Goal: Information Seeking & Learning: Learn about a topic

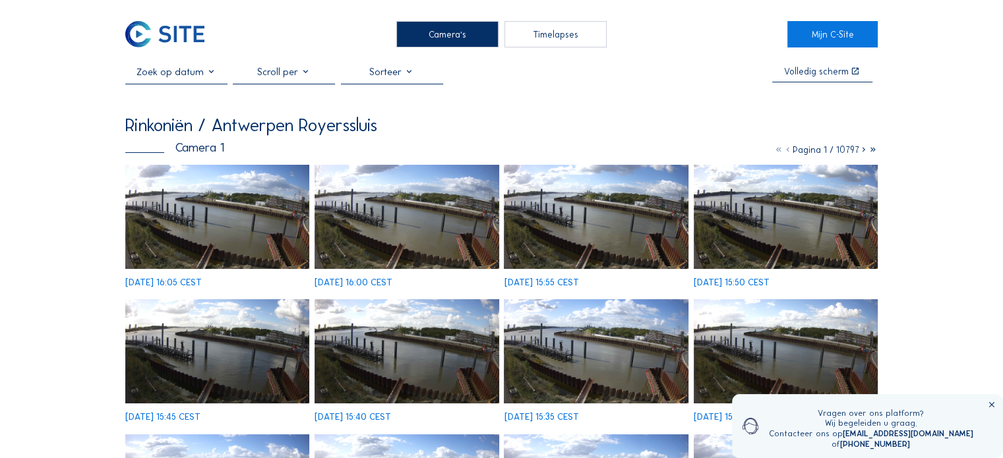
click at [439, 42] on div "Camera's" at bounding box center [447, 34] width 102 height 26
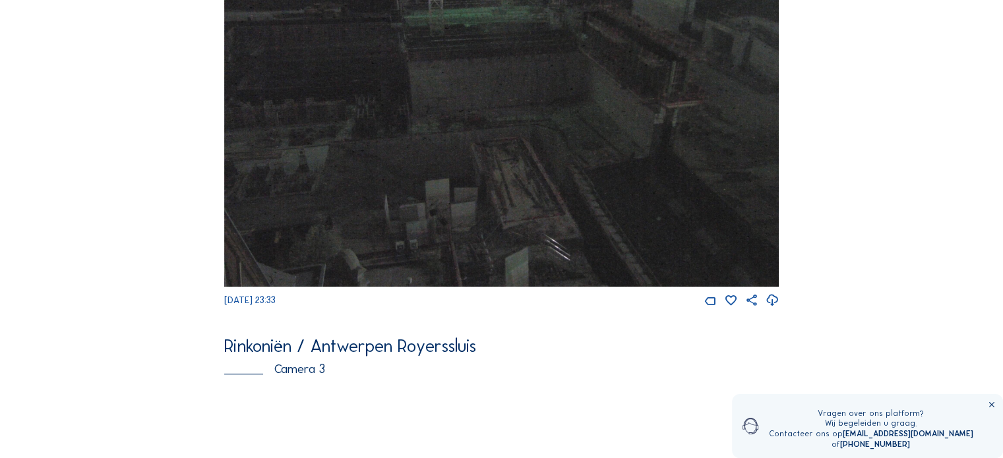
scroll to position [1340, 0]
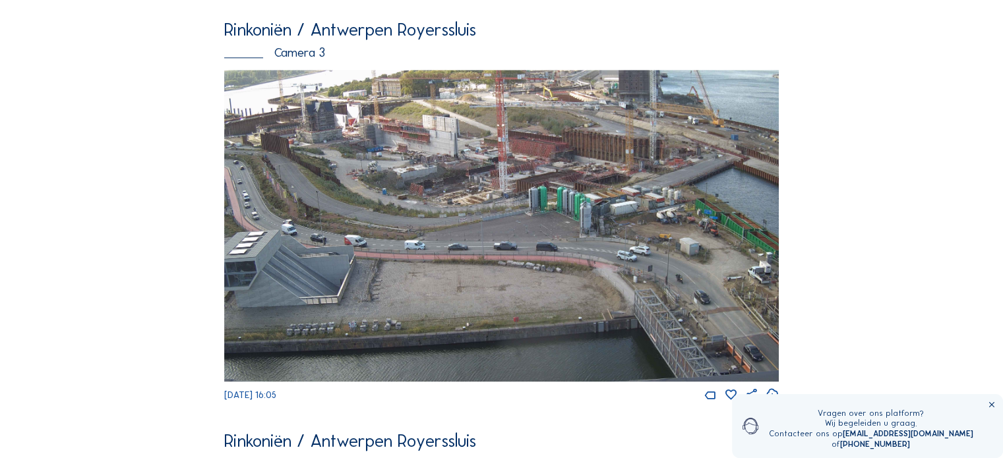
click at [355, 177] on img at bounding box center [501, 226] width 555 height 312
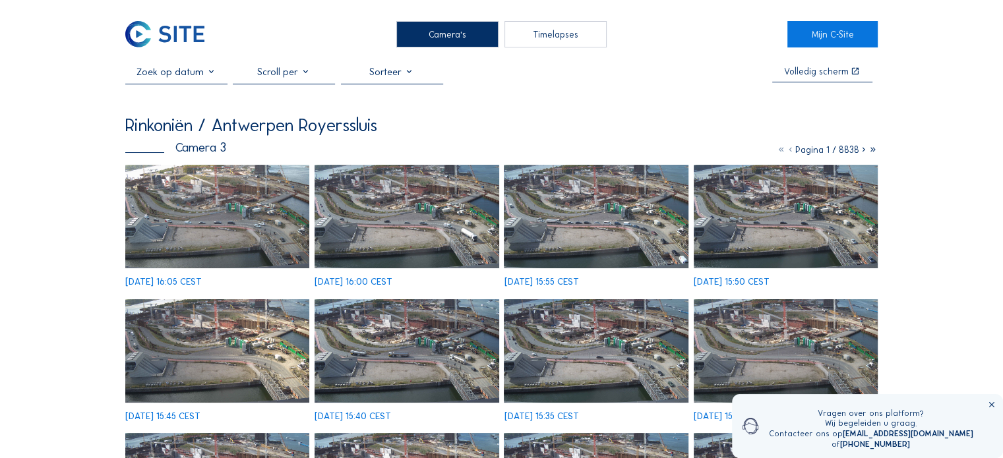
drag, startPoint x: 198, startPoint y: 76, endPoint x: 205, endPoint y: 76, distance: 7.3
click at [198, 76] on input "text" at bounding box center [176, 72] width 102 height 12
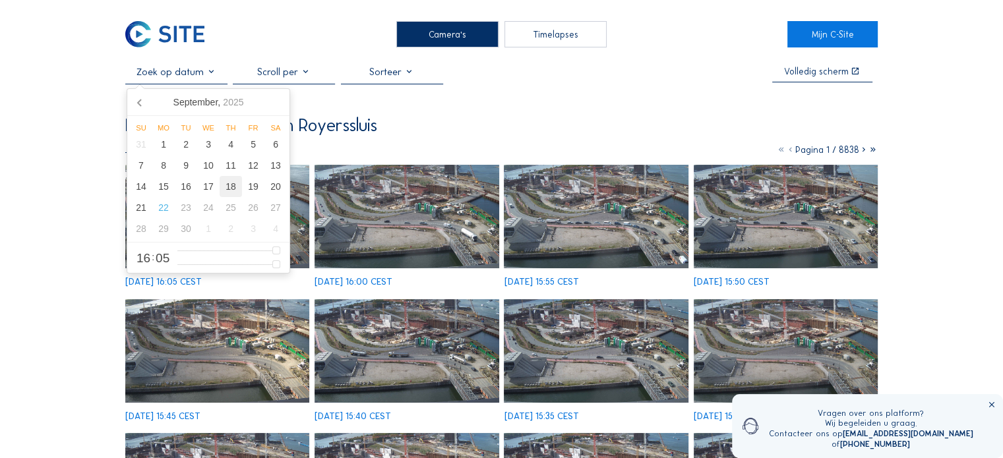
click at [230, 191] on div "18" at bounding box center [231, 186] width 22 height 21
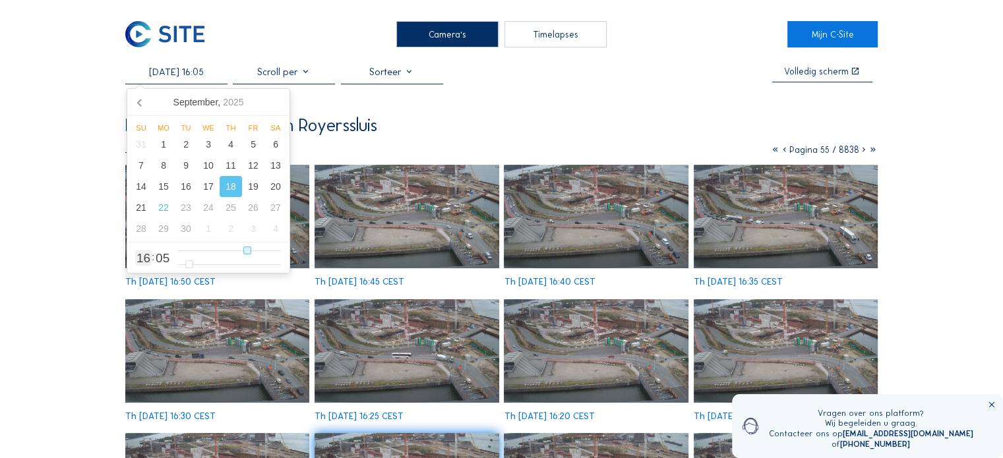
type input "[DATE] 15:05"
type input "15"
type input "[DATE] 14:05"
type input "14"
type input "[DATE] 13:05"
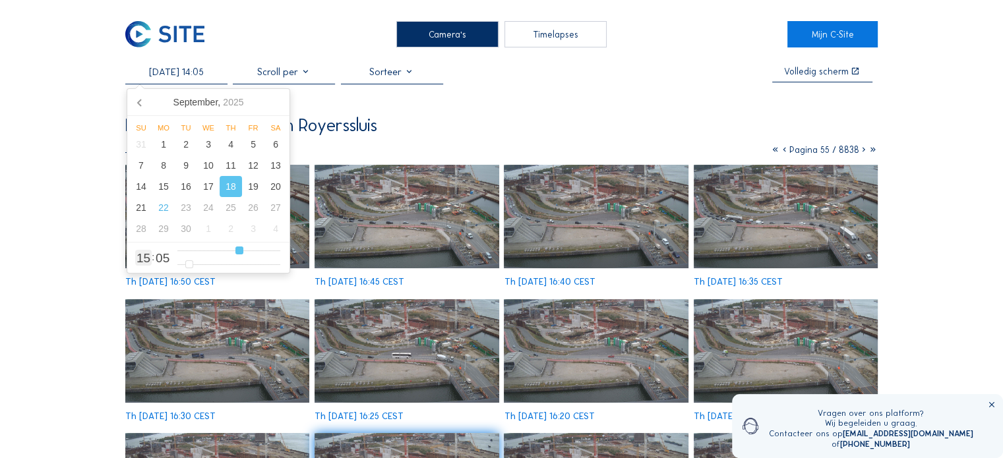
type input "13"
type input "[DATE] 12:05"
type input "12"
type input "[DATE] 11:05"
type input "11"
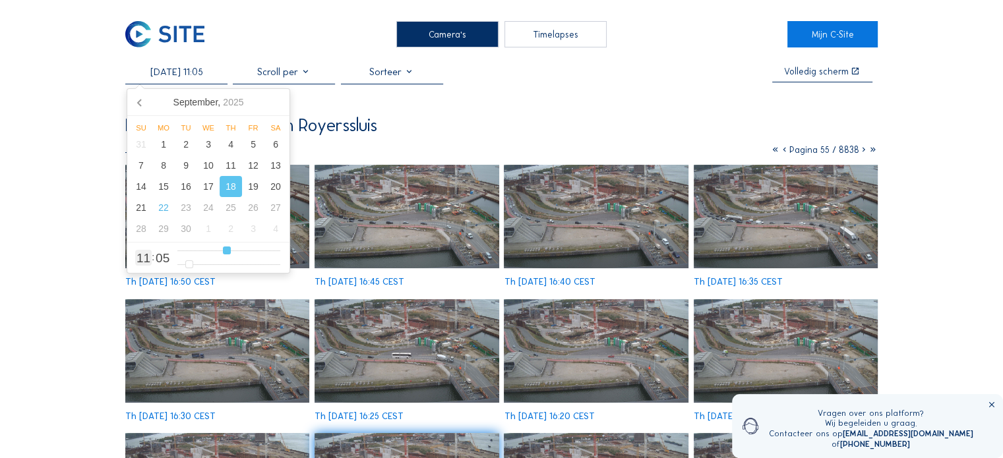
type input "[DATE] 10:05"
type input "10"
type input "[DATE] 09:05"
type input "9"
type input "[DATE] 08:05"
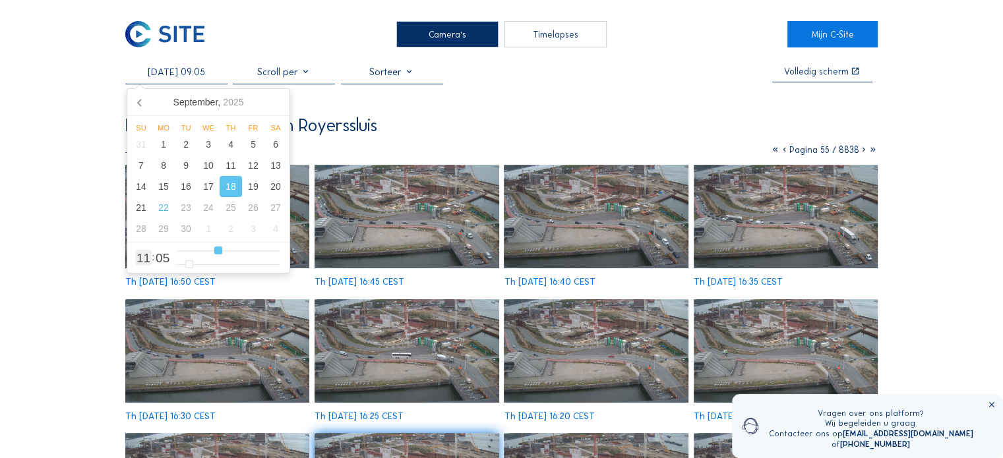
type input "8"
type input "[DATE] 07:05"
type input "7"
type input "[DATE] 06:05"
type input "6"
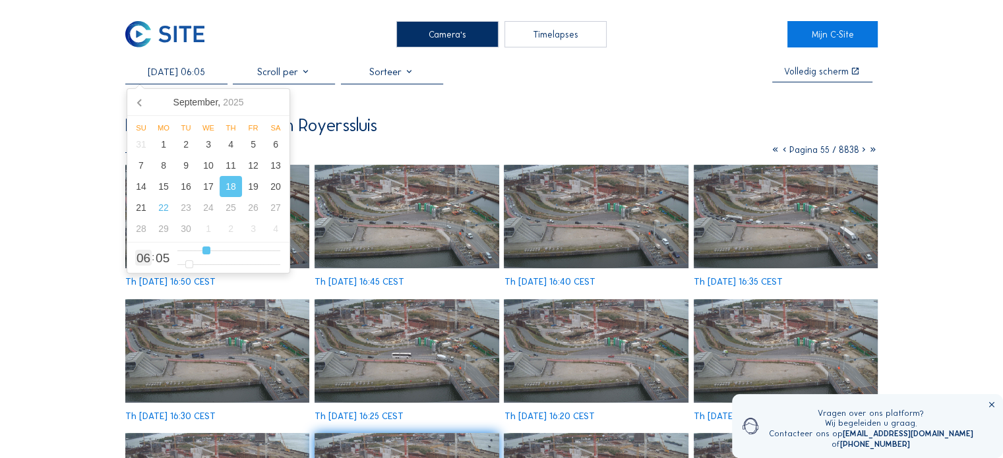
type input "[DATE] 05:05"
type input "5"
type input "[DATE] 04:05"
type input "4"
type input "[DATE] 03:05"
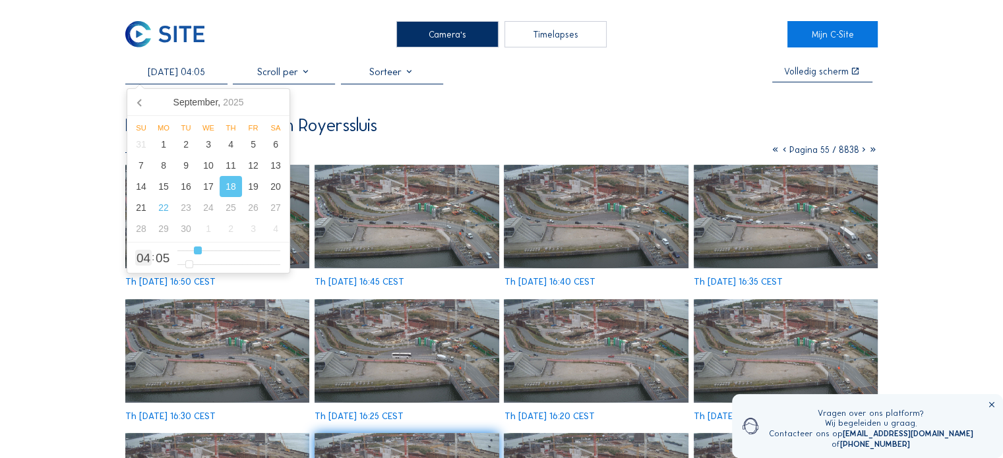
type input "3"
type input "[DATE] 04:05"
type input "4"
type input "[DATE] 05:05"
type input "5"
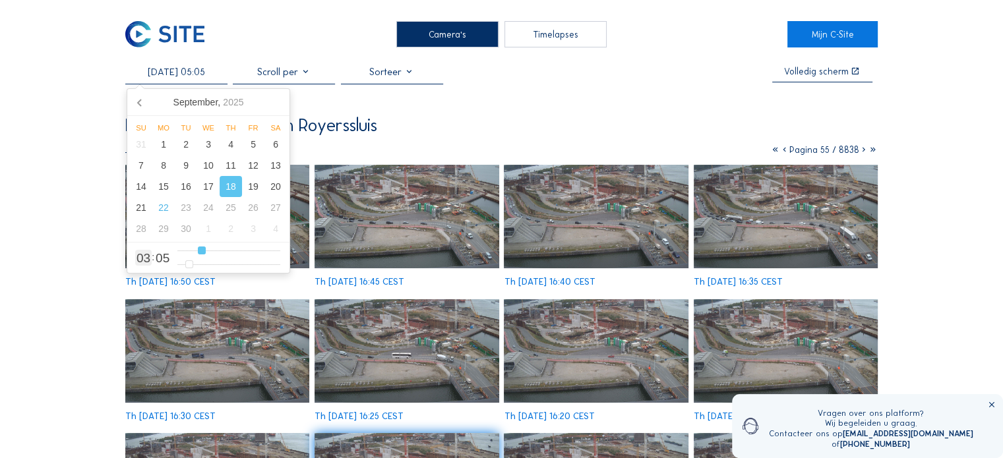
type input "[DATE] 06:05"
type input "6"
type input "[DATE] 07:05"
type input "7"
type input "[DATE] 08:05"
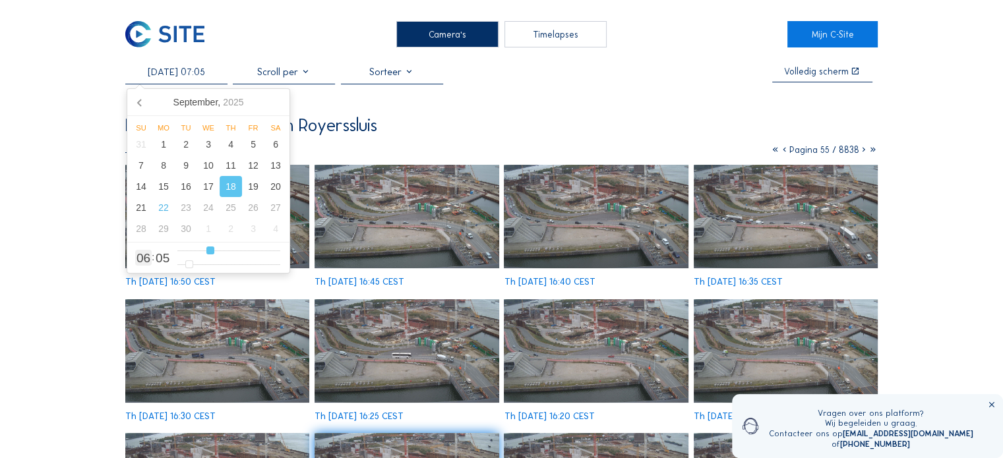
type input "8"
type input "[DATE] 09:05"
type input "9"
type input "[DATE] 10:05"
type input "10"
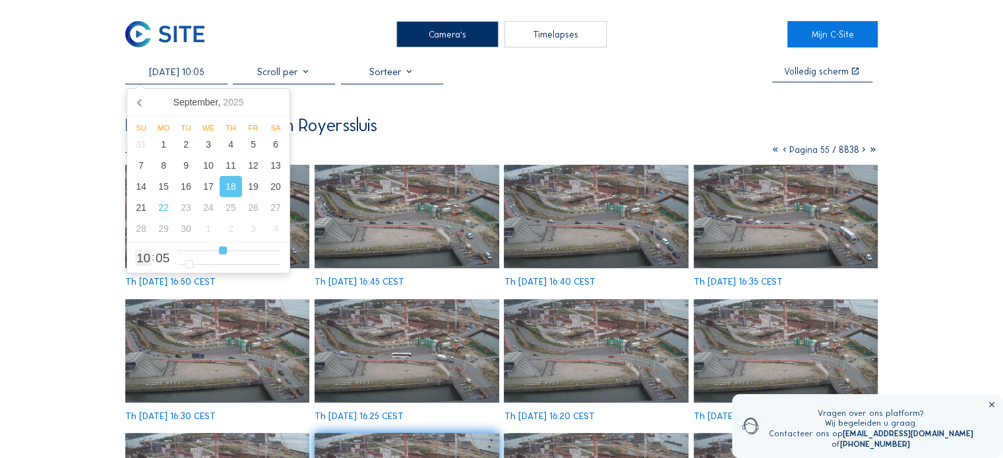
type input "[DATE] 09:05"
type input "9"
type input "[DATE] 08:05"
type input "8"
type input "[DATE] 09:05"
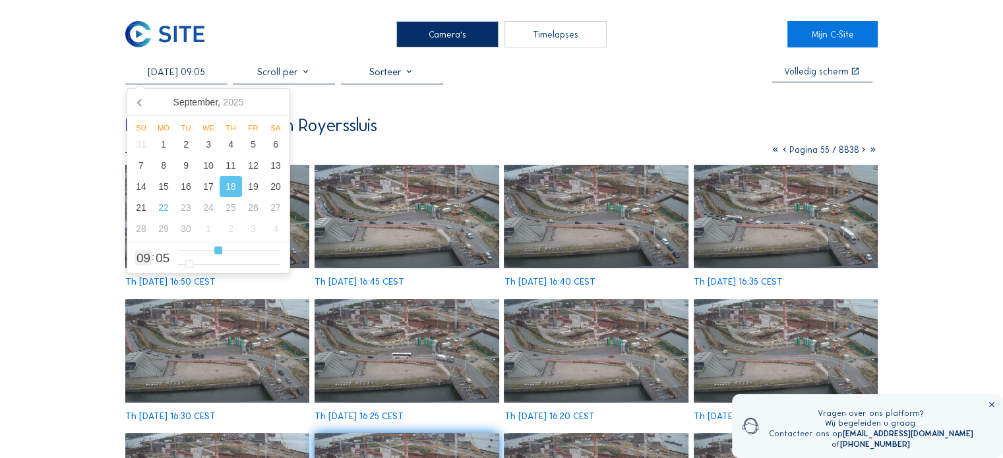
drag, startPoint x: 245, startPoint y: 253, endPoint x: 217, endPoint y: 253, distance: 28.4
type input "9"
click at [217, 253] on input "range" at bounding box center [228, 250] width 103 height 11
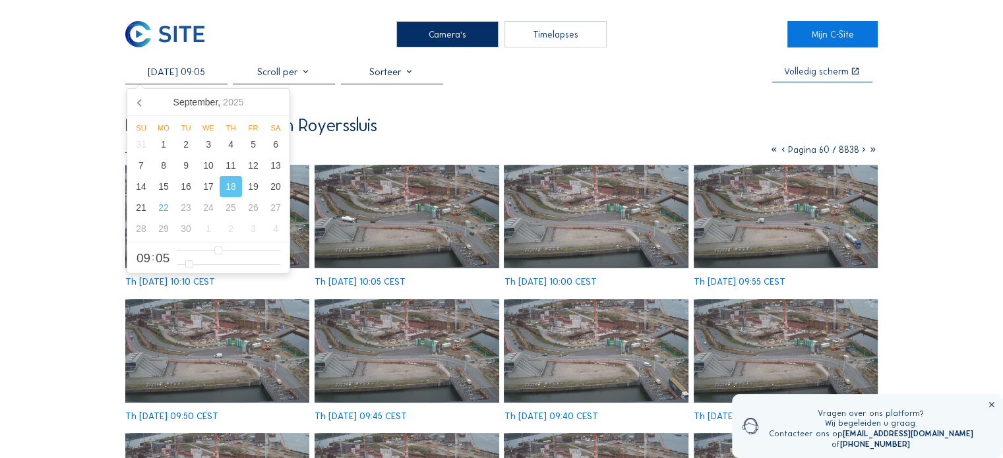
click at [591, 349] on img at bounding box center [596, 351] width 184 height 104
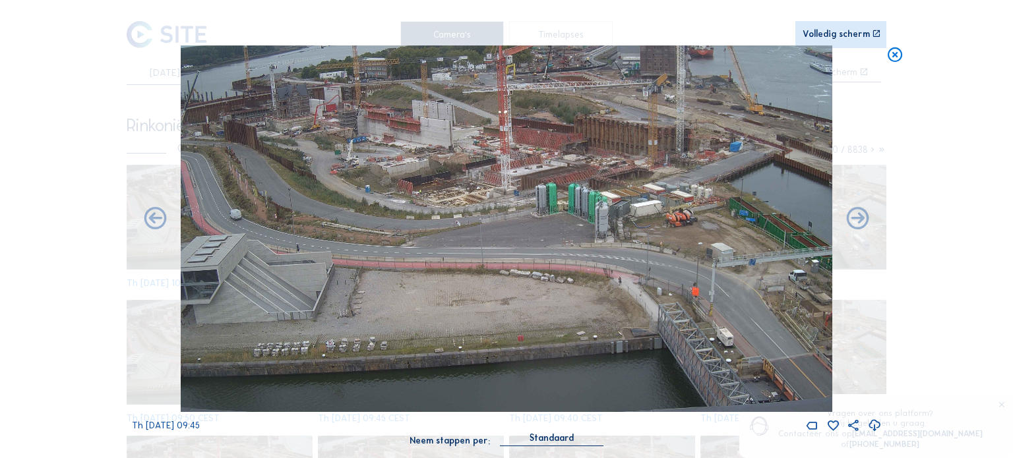
click at [315, 126] on img at bounding box center [507, 229] width 652 height 367
click at [211, 132] on img at bounding box center [507, 229] width 652 height 367
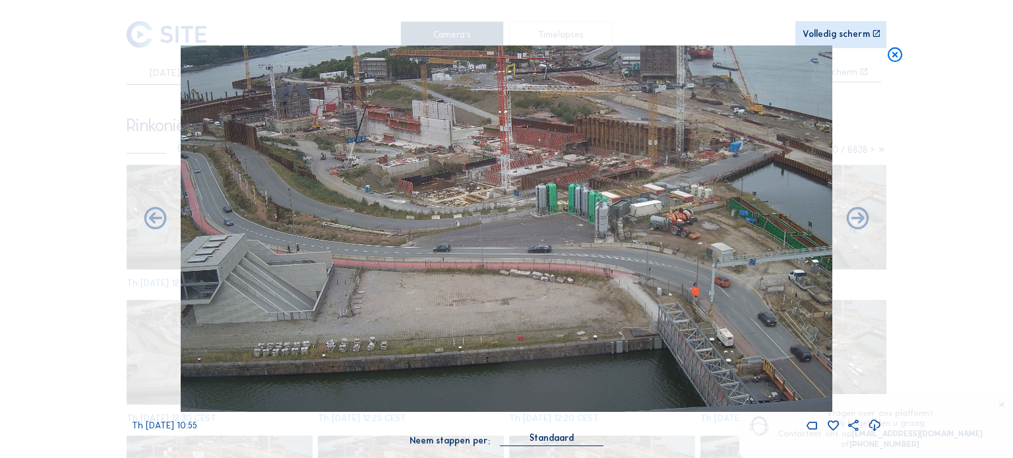
click at [303, 187] on img at bounding box center [507, 229] width 652 height 367
click at [304, 187] on img at bounding box center [507, 229] width 652 height 367
click at [825, 34] on div "Volledig scherm" at bounding box center [836, 34] width 67 height 9
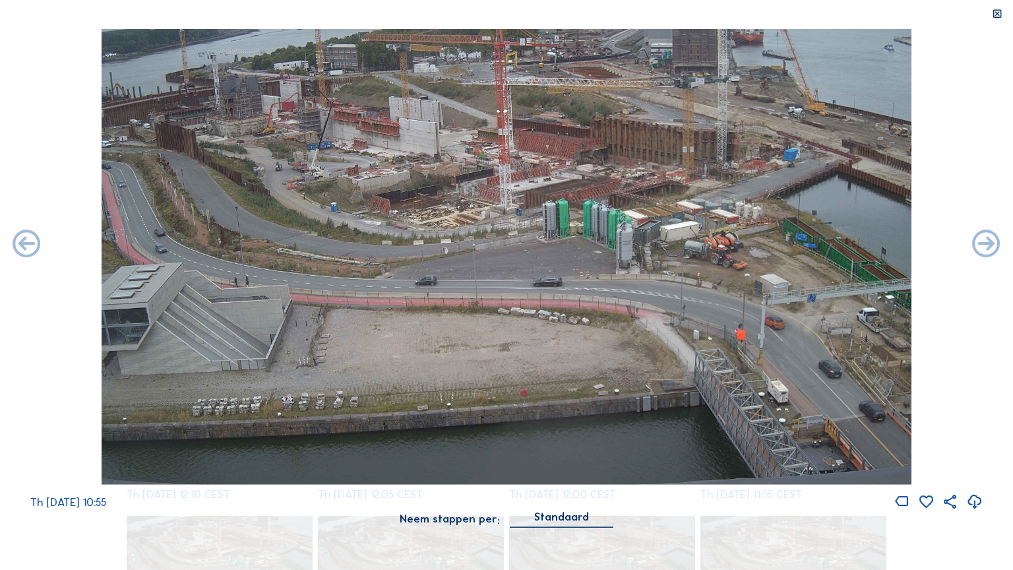
click at [120, 140] on img at bounding box center [507, 257] width 810 height 456
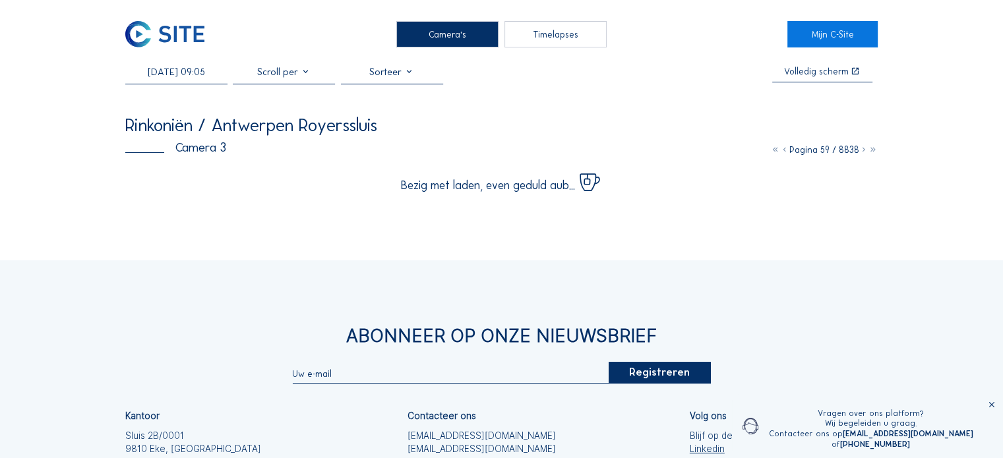
scroll to position [98, 0]
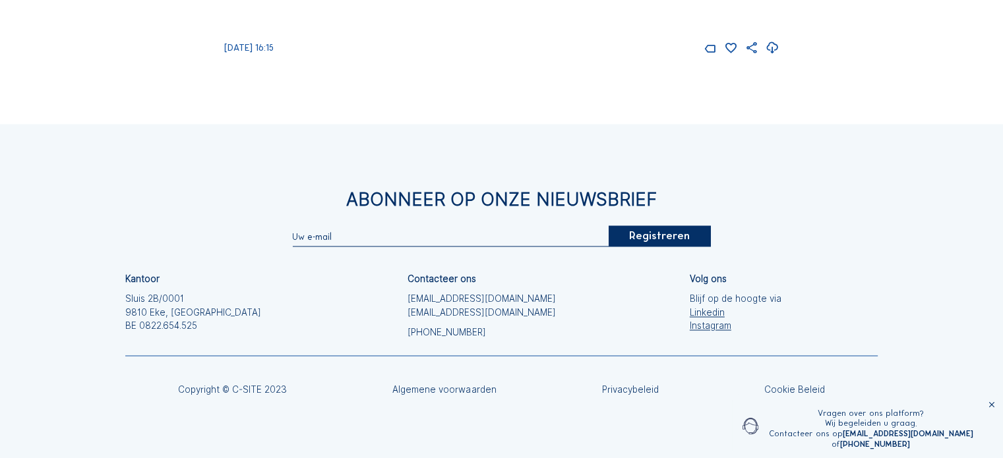
scroll to position [1769, 0]
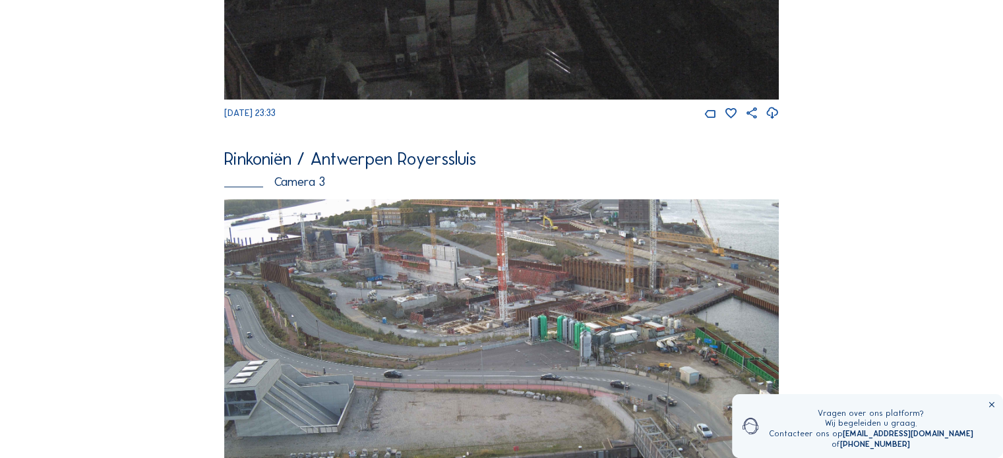
scroll to position [1253, 0]
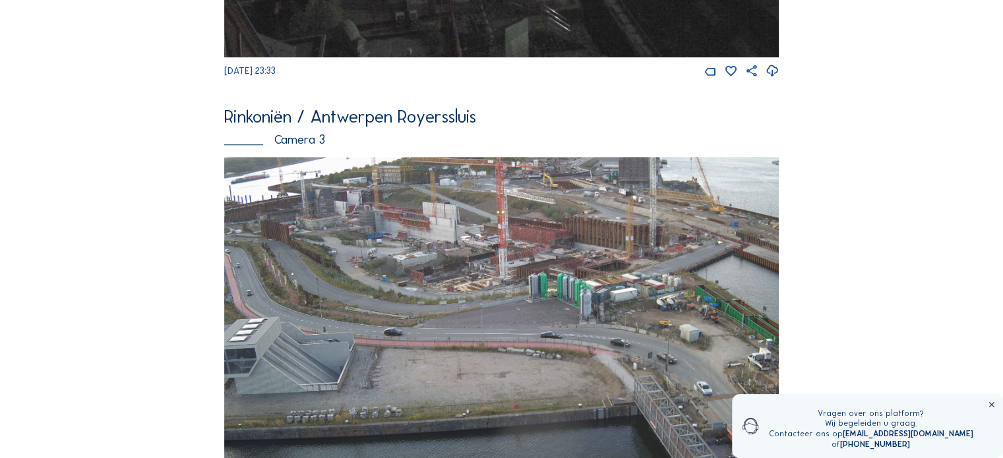
click at [269, 263] on img at bounding box center [501, 313] width 555 height 312
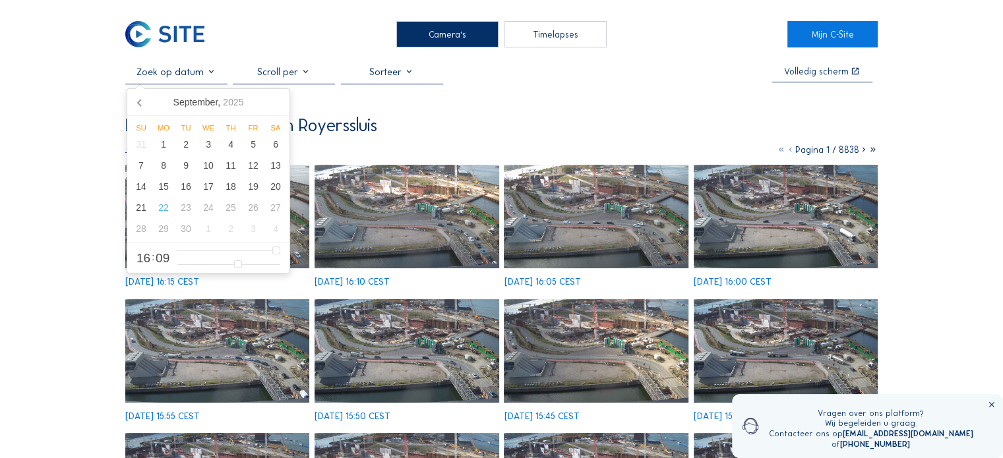
click at [167, 75] on input "text" at bounding box center [176, 72] width 102 height 12
click at [253, 189] on div "19" at bounding box center [253, 186] width 22 height 21
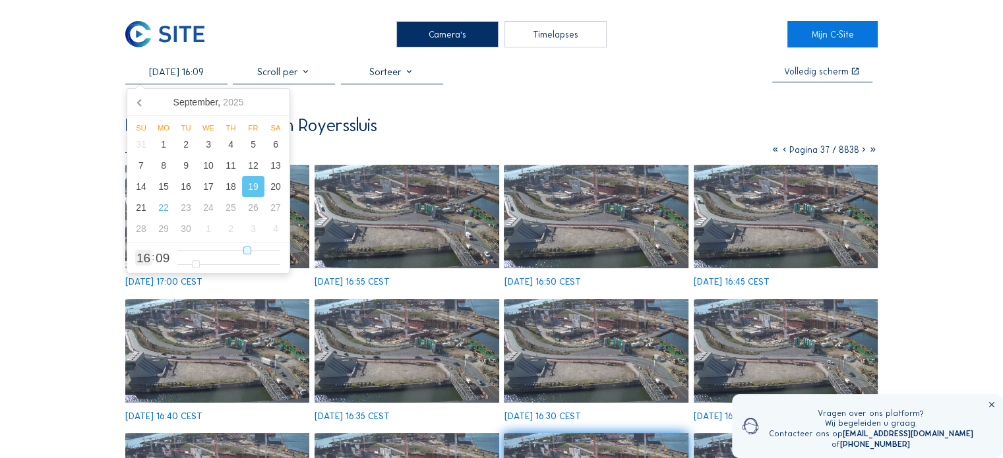
type input "[DATE] 15:09"
type input "15"
type input "[DATE] 14:09"
type input "14"
type input "[DATE] 13:09"
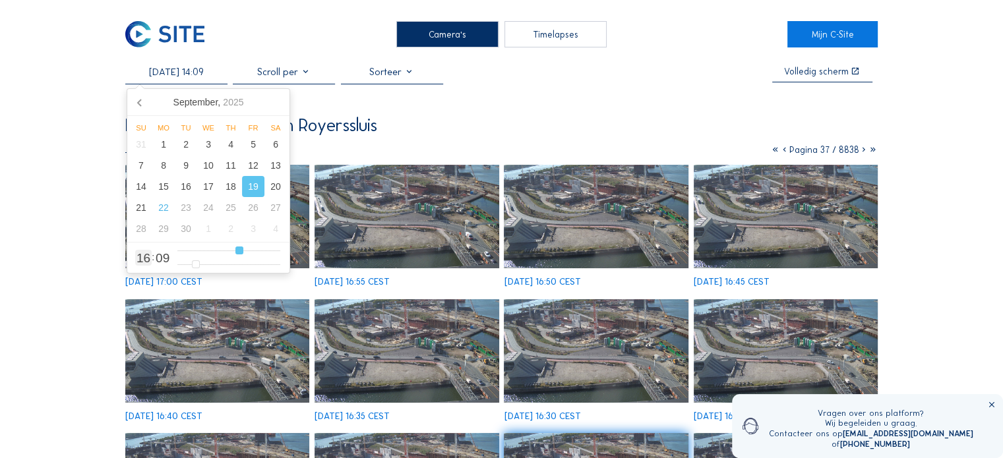
type input "13"
type input "[DATE] 12:09"
type input "12"
type input "[DATE] 11:09"
type input "11"
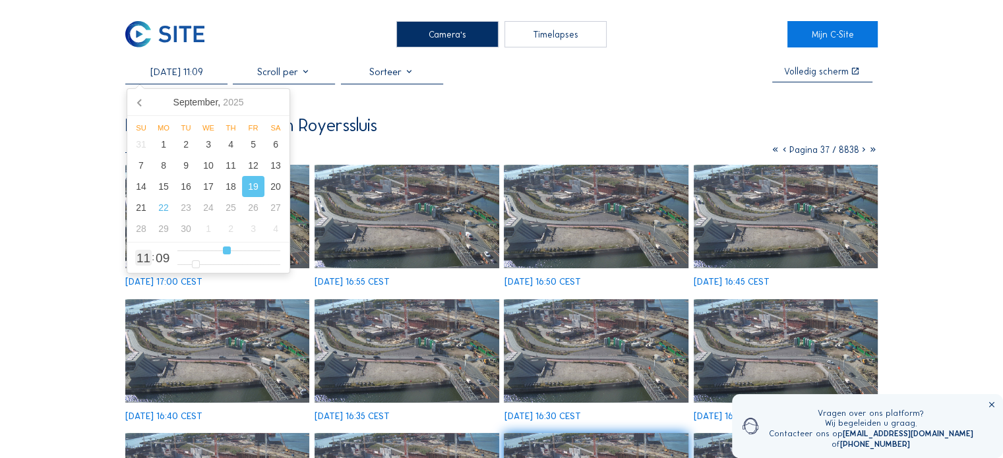
type input "[DATE] 10:09"
type input "10"
type input "[DATE] 09:09"
type input "9"
type input "[DATE] 08:09"
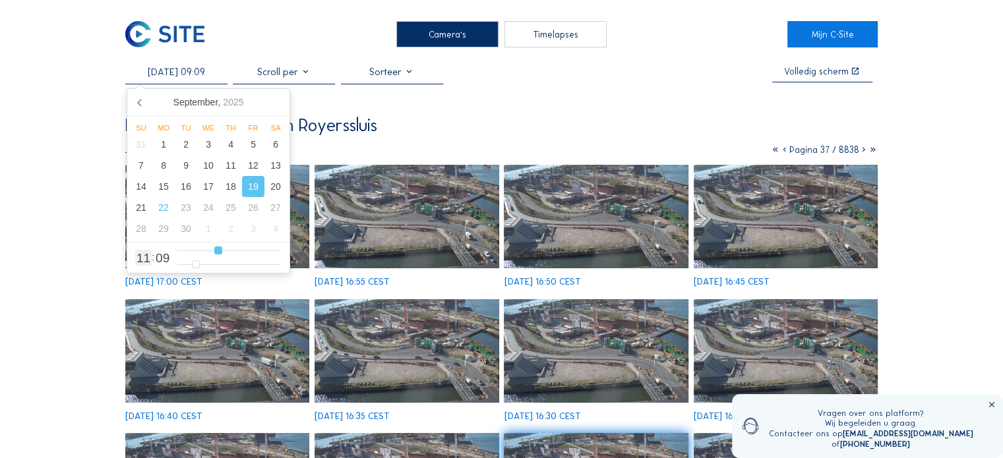
type input "8"
type input "[DATE] 07:09"
type input "7"
type input "[DATE] 06:09"
type input "6"
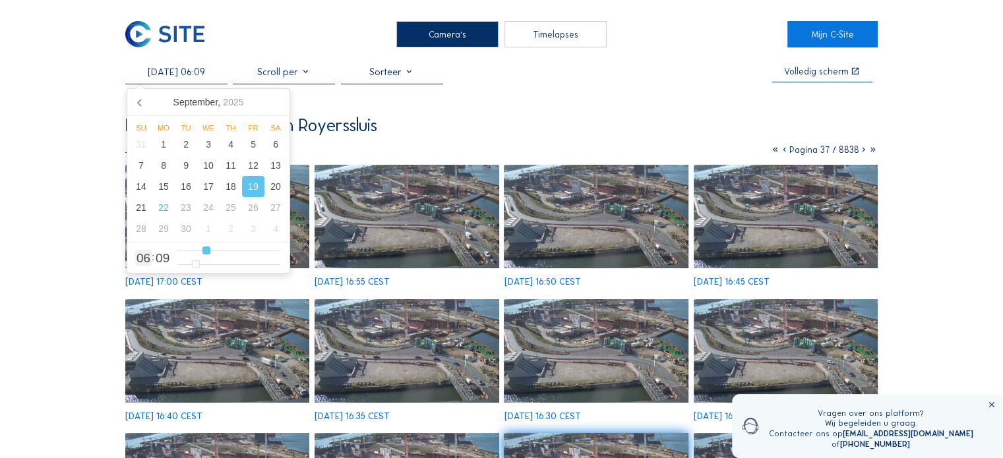
type input "[DATE] 07:09"
type input "7"
type input "[DATE] 08:09"
type input "8"
type input "[DATE] 09:09"
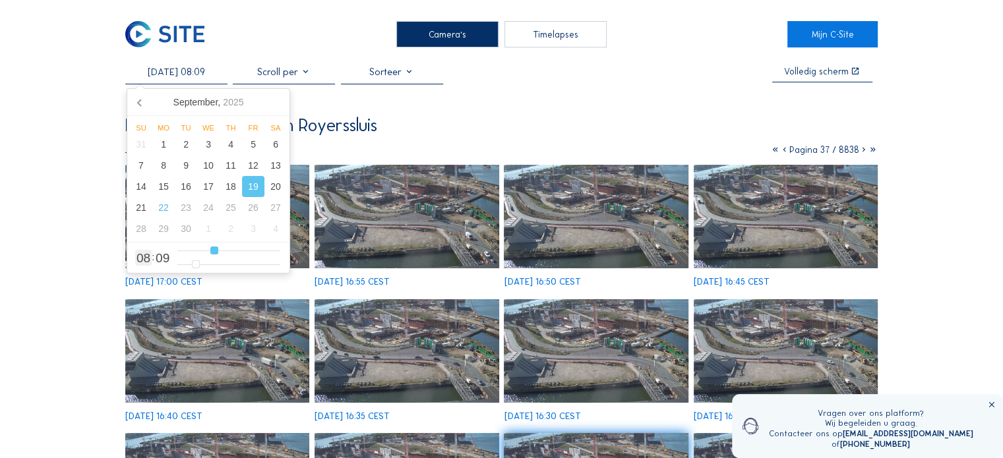
type input "9"
type input "[DATE] 10:09"
type input "10"
type input "[DATE] 11:09"
type input "11"
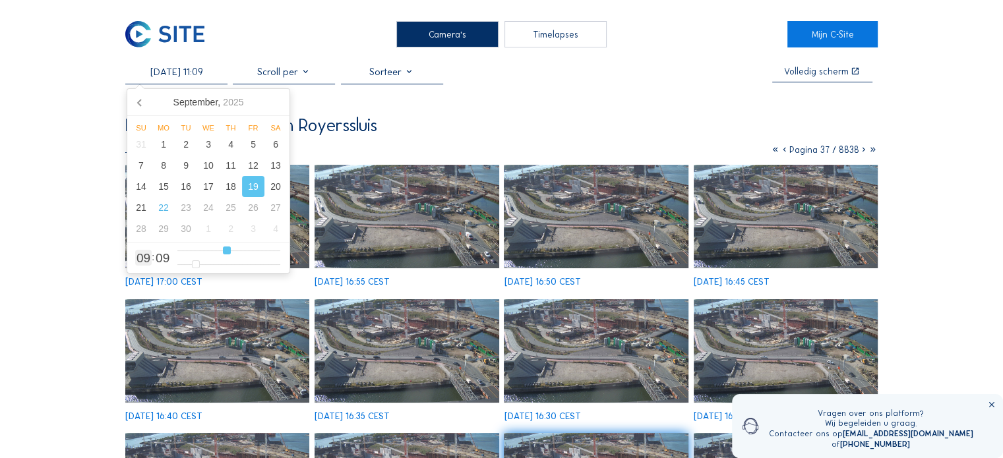
type input "[DATE] 12:09"
type input "12"
type input "[DATE] 11:09"
type input "11"
type input "[DATE] 10:09"
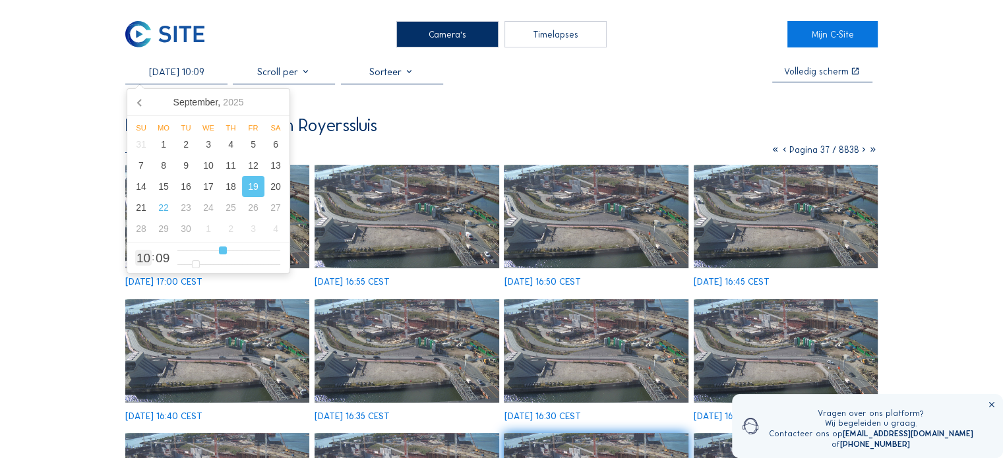
drag, startPoint x: 246, startPoint y: 253, endPoint x: 222, endPoint y: 255, distance: 23.9
type input "10"
click at [222, 255] on input "range" at bounding box center [228, 250] width 103 height 11
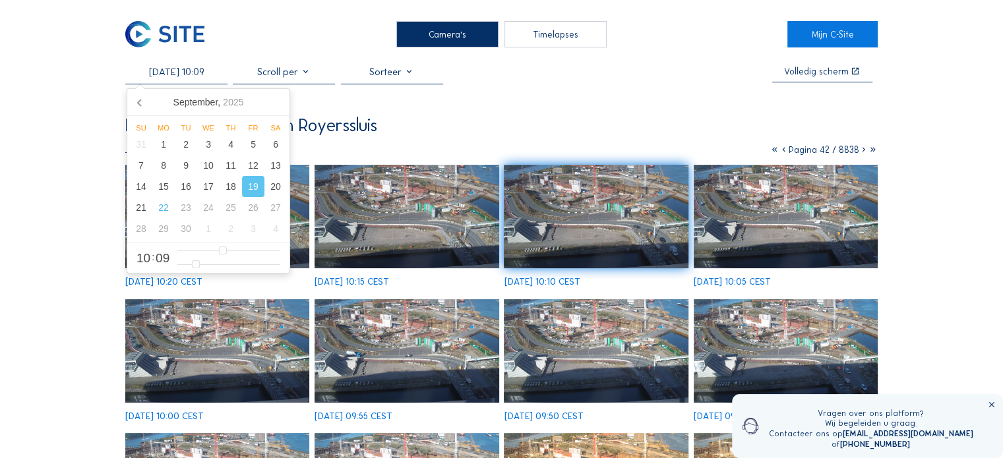
click at [386, 212] on img at bounding box center [407, 217] width 184 height 104
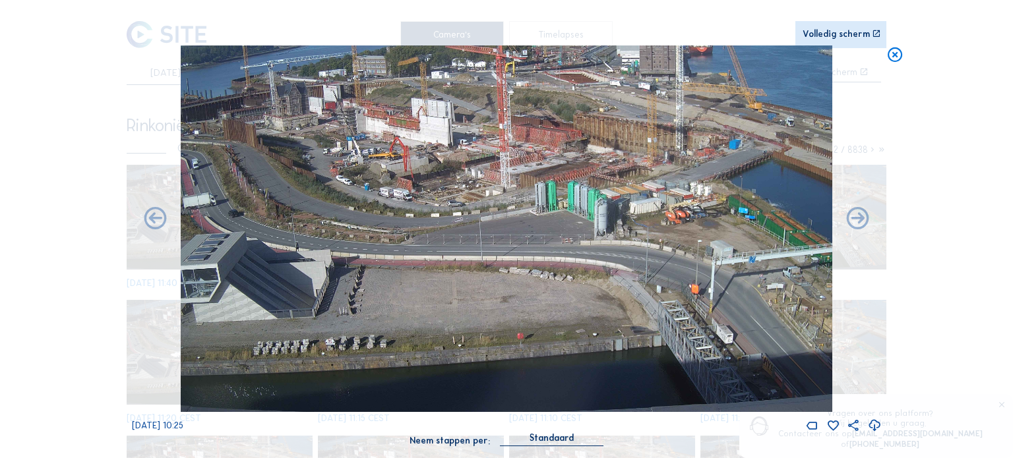
click at [242, 144] on img at bounding box center [507, 229] width 652 height 367
click at [240, 144] on img at bounding box center [507, 229] width 652 height 367
click at [828, 34] on div "Volledig scherm" at bounding box center [836, 34] width 67 height 9
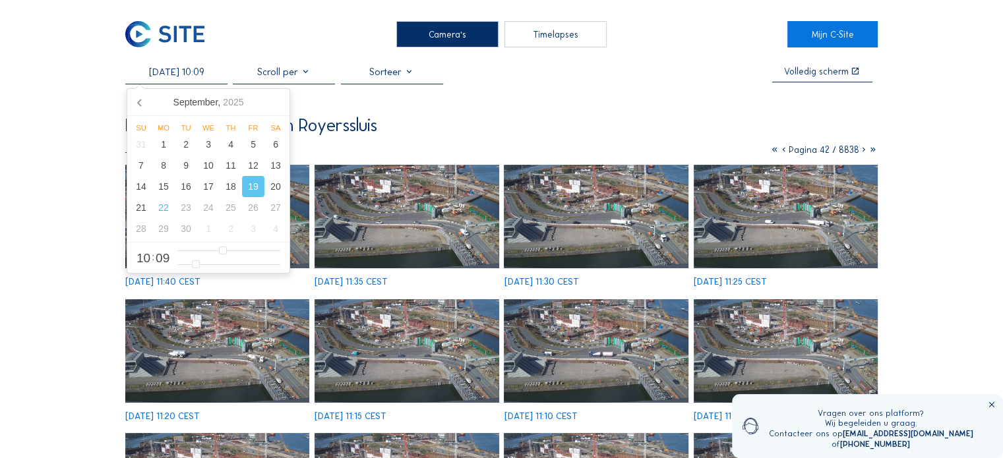
click at [182, 73] on input "[DATE] 10:09" at bounding box center [176, 72] width 102 height 12
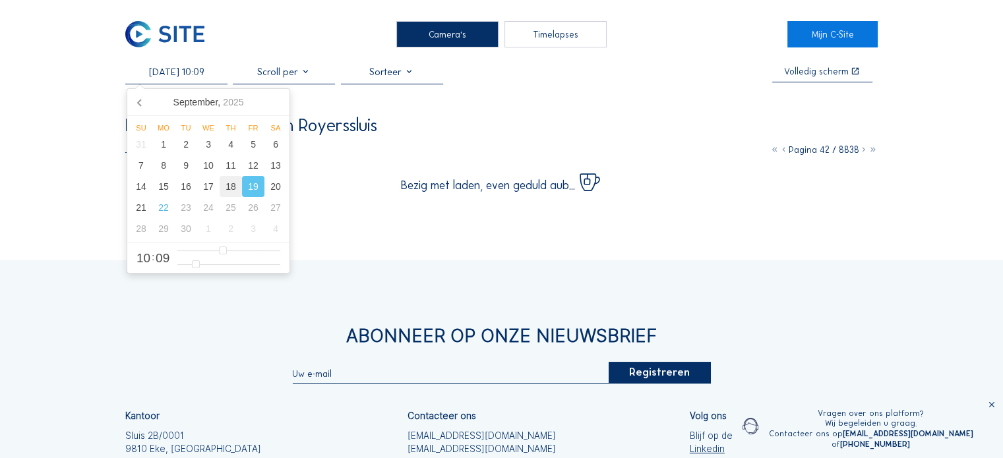
click at [232, 190] on div "18" at bounding box center [231, 186] width 22 height 21
type input "[DATE] 10:09"
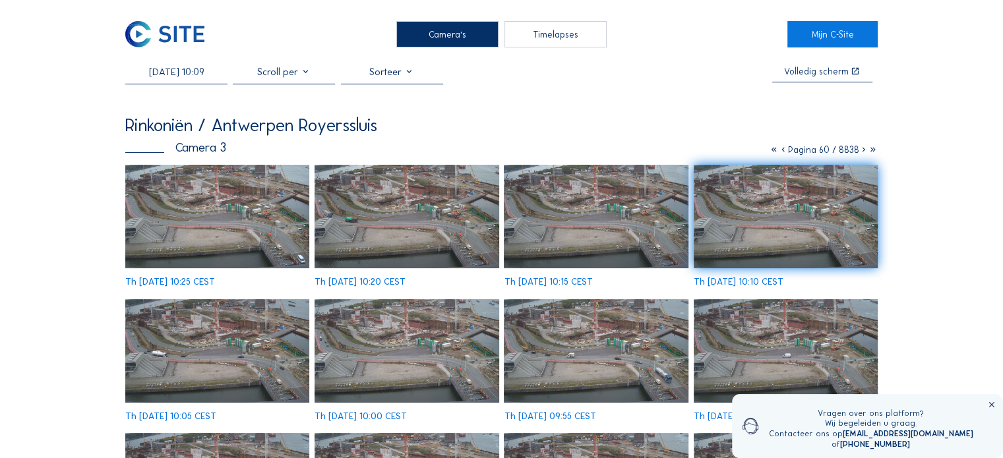
click at [421, 237] on img at bounding box center [407, 217] width 184 height 104
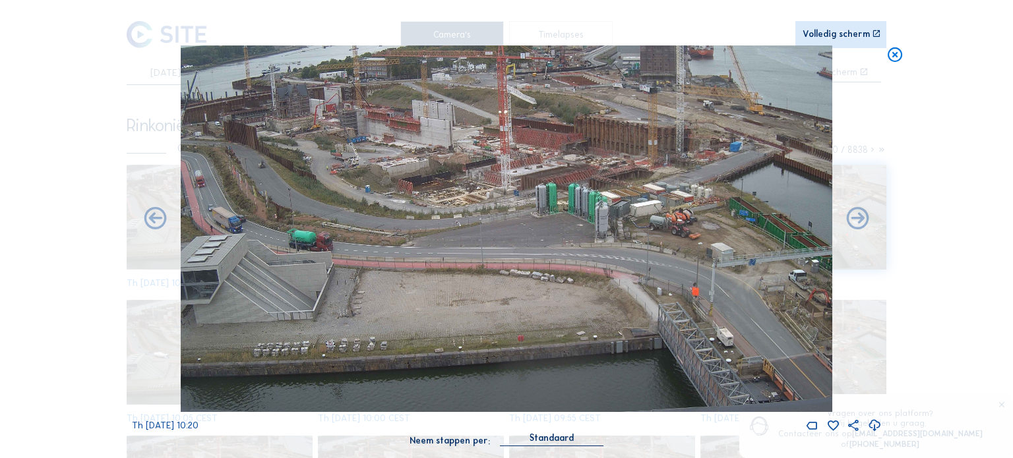
click at [825, 30] on div "Volledig scherm" at bounding box center [836, 34] width 67 height 9
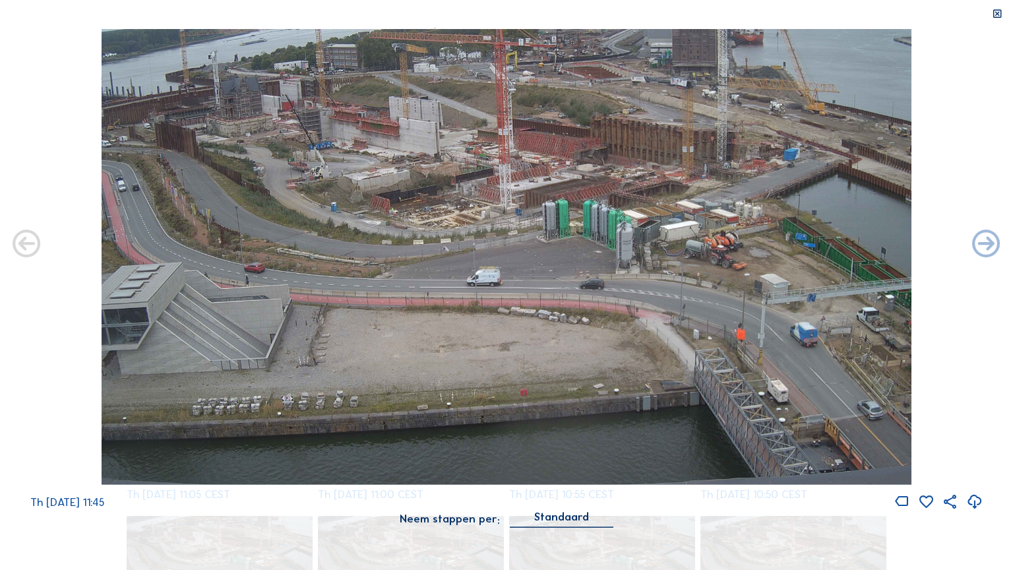
click at [551, 214] on div "Scroll om door de tijd te reizen | Druk op de 'Alt'-[PERSON_NAME] + scroll om t…" at bounding box center [506, 285] width 1013 height 570
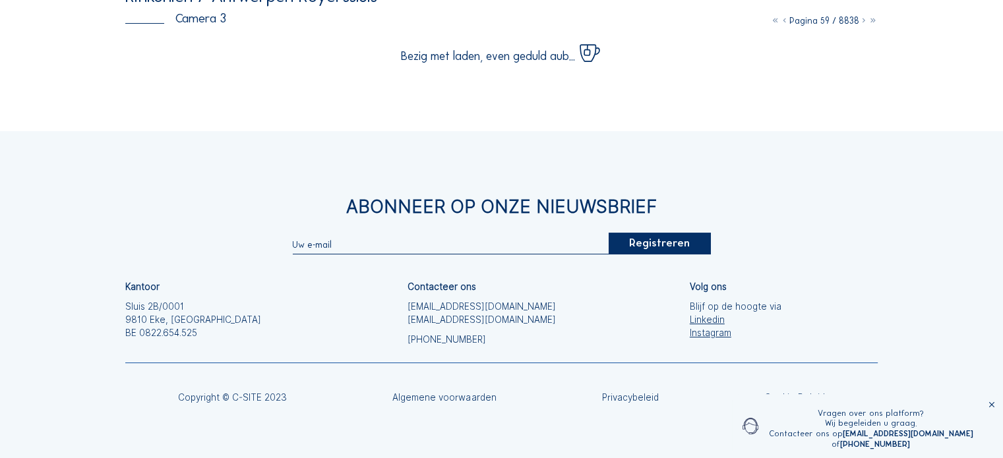
scroll to position [132, 0]
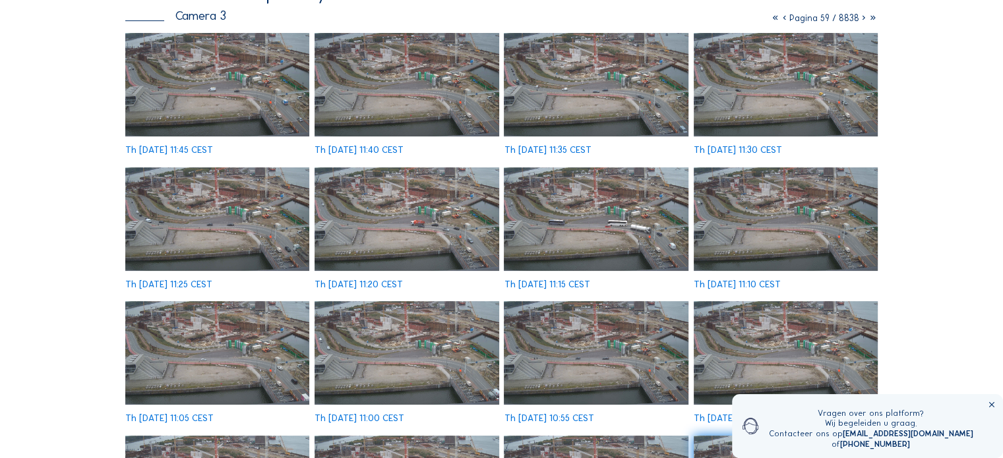
click at [584, 366] on img at bounding box center [596, 353] width 184 height 104
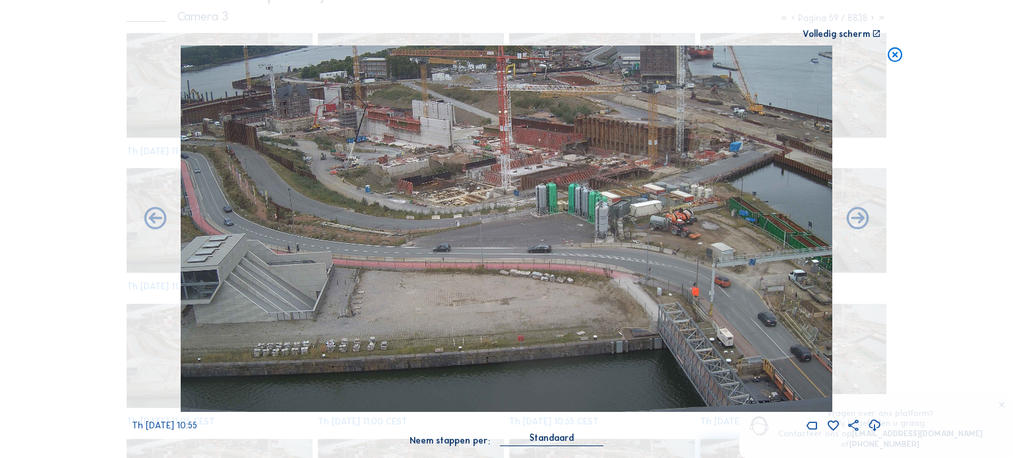
click at [875, 429] on icon at bounding box center [874, 426] width 13 height 16
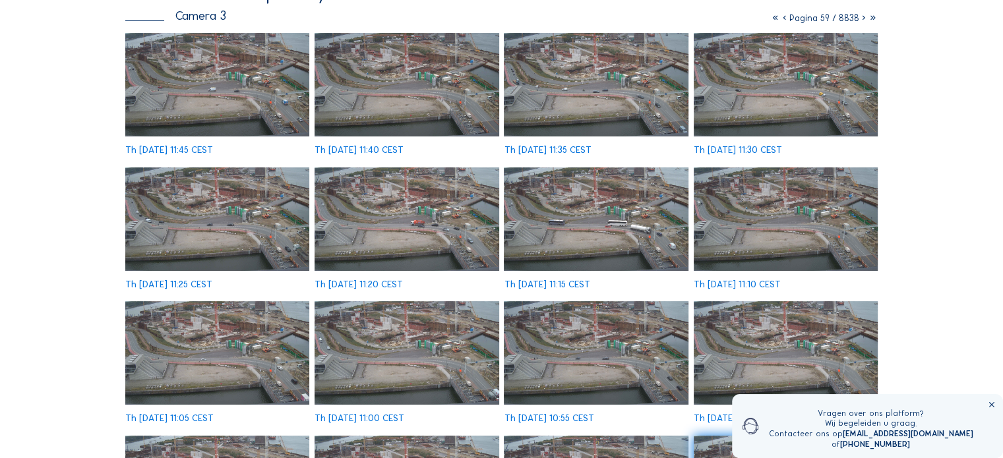
click at [581, 337] on img at bounding box center [596, 353] width 184 height 104
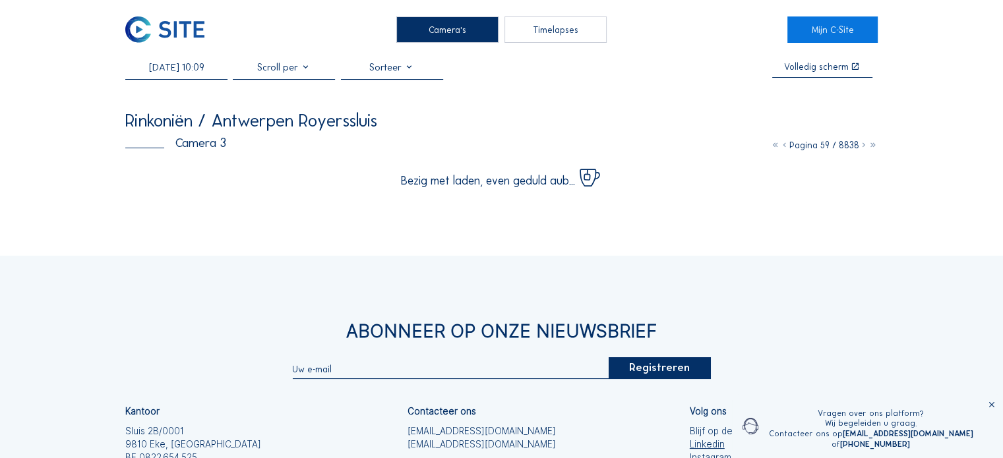
scroll to position [0, 0]
